Goal: Find specific page/section: Find specific page/section

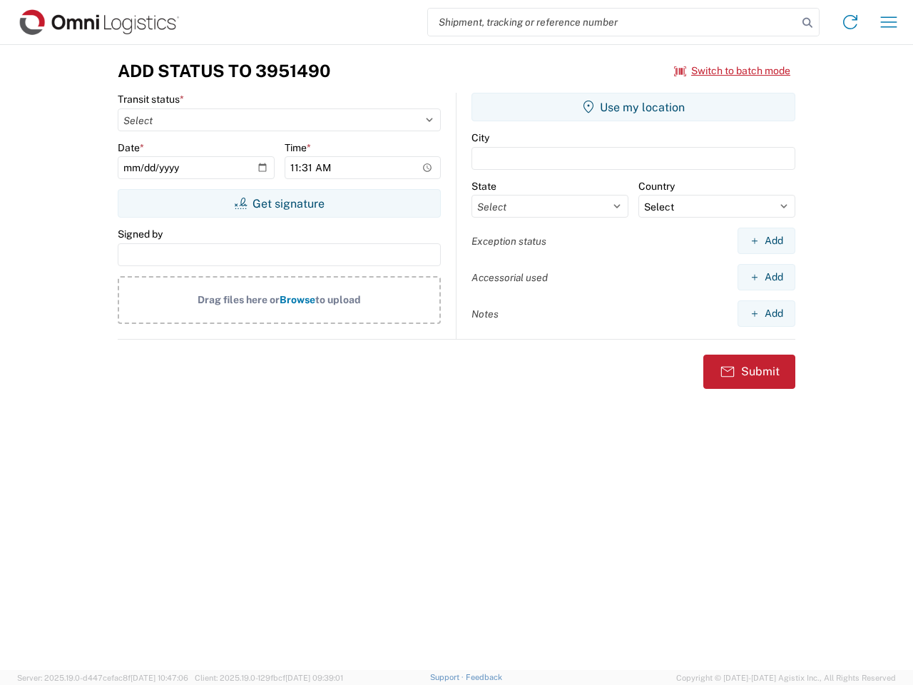
click at [613, 22] on input "search" at bounding box center [612, 22] width 369 height 27
click at [807, 23] on icon at bounding box center [807, 23] width 20 height 20
click at [850, 22] on icon at bounding box center [850, 22] width 23 height 23
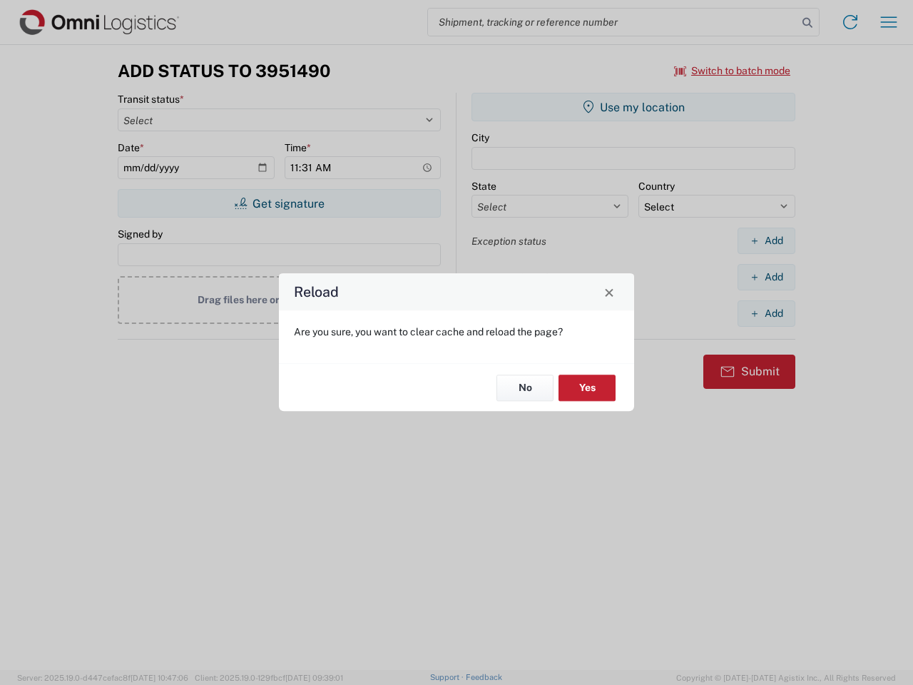
click at [889, 22] on div "Reload Are you sure, you want to clear cache and reload the page? No Yes" at bounding box center [456, 342] width 913 height 685
click at [732, 71] on div "Reload Are you sure, you want to clear cache and reload the page? No Yes" at bounding box center [456, 342] width 913 height 685
click at [279, 203] on div "Reload Are you sure, you want to clear cache and reload the page? No Yes" at bounding box center [456, 342] width 913 height 685
click at [633, 107] on div "Reload Are you sure, you want to clear cache and reload the page? No Yes" at bounding box center [456, 342] width 913 height 685
click at [766, 240] on div "Reload Are you sure, you want to clear cache and reload the page? No Yes" at bounding box center [456, 342] width 913 height 685
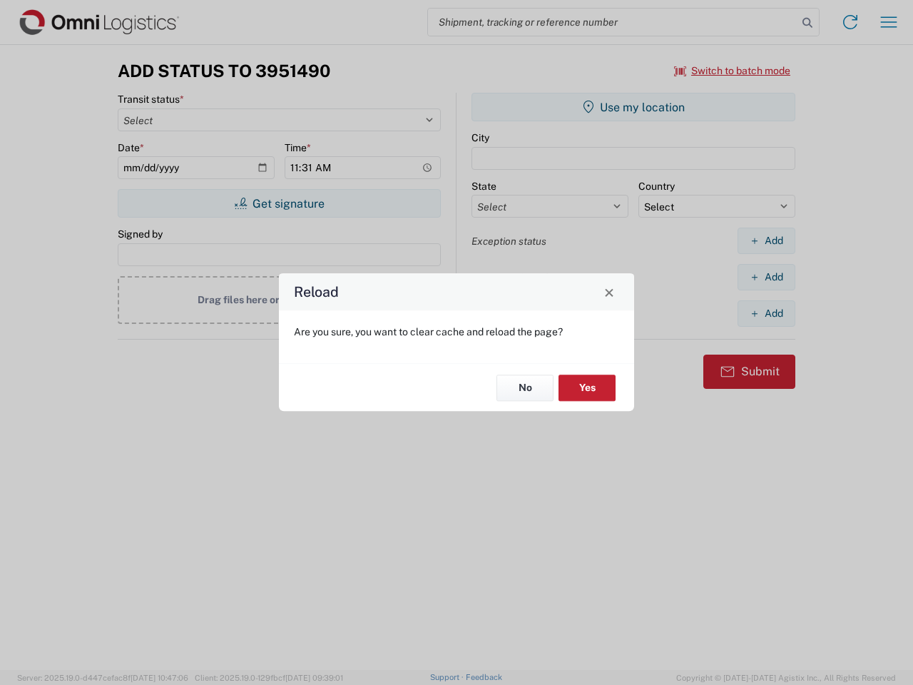
click at [766, 277] on div "Reload Are you sure, you want to clear cache and reload the page? No Yes" at bounding box center [456, 342] width 913 height 685
click at [766, 313] on div "Reload Are you sure, you want to clear cache and reload the page? No Yes" at bounding box center [456, 342] width 913 height 685
